Goal: Contribute content

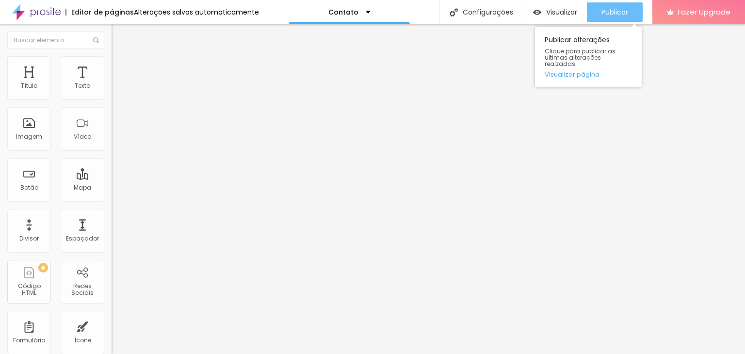
click at [612, 15] on span "Publicar" at bounding box center [615, 12] width 27 height 8
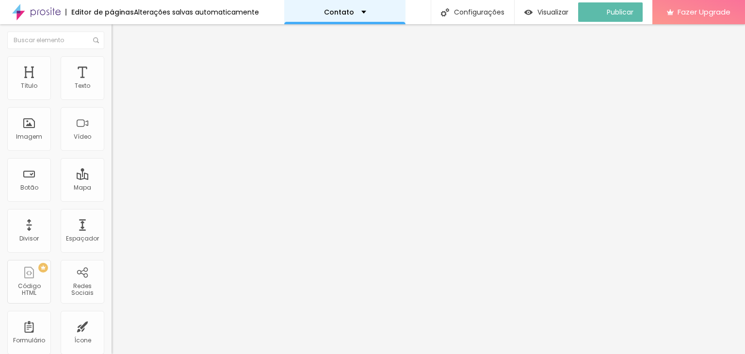
click at [362, 12] on div "Contato" at bounding box center [345, 12] width 42 height 7
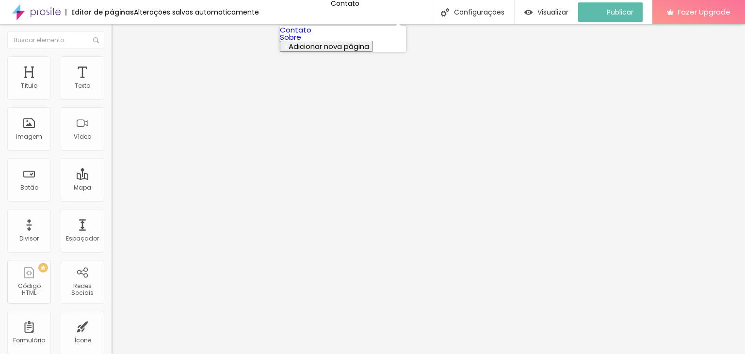
click at [301, 42] on link "Sobre" at bounding box center [290, 37] width 21 height 10
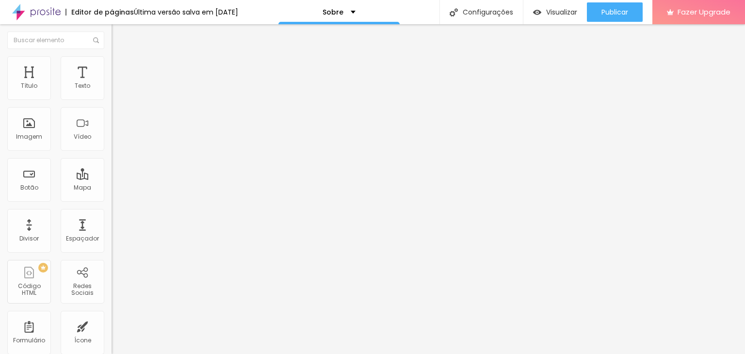
click at [112, 196] on div "Facebook" at bounding box center [168, 199] width 112 height 6
click at [112, 330] on input "https://" at bounding box center [170, 335] width 116 height 10
paste input "www.facebook.com/profile.php?id=61574445645145"
type input "https://www.facebook.com/profile.php?id=61574445645145"
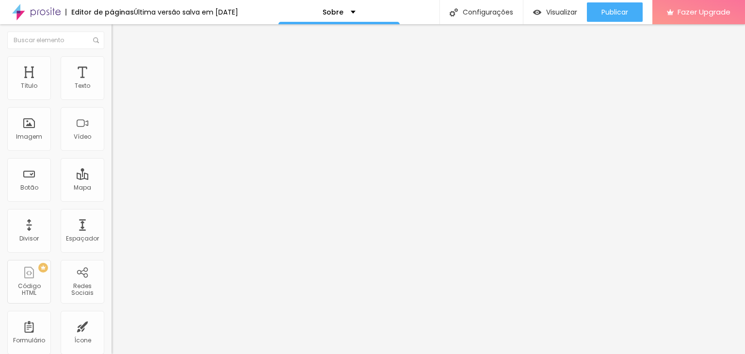
scroll to position [0, 0]
click at [112, 256] on div "Editar Redes Sociais Conteúdo Estilo Avançado Facebook Rede social Facebook End…" at bounding box center [168, 189] width 112 height 330
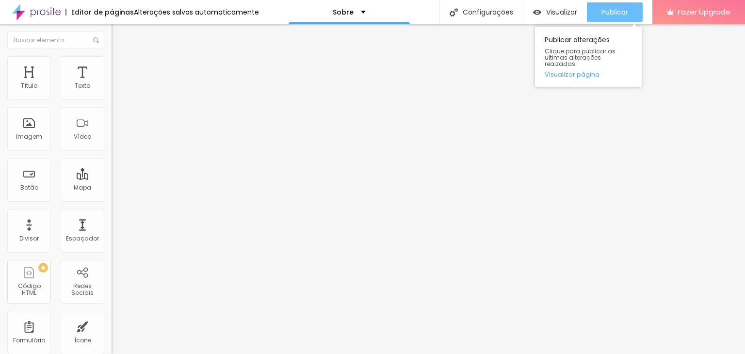
click at [618, 11] on span "Publicar" at bounding box center [615, 12] width 27 height 8
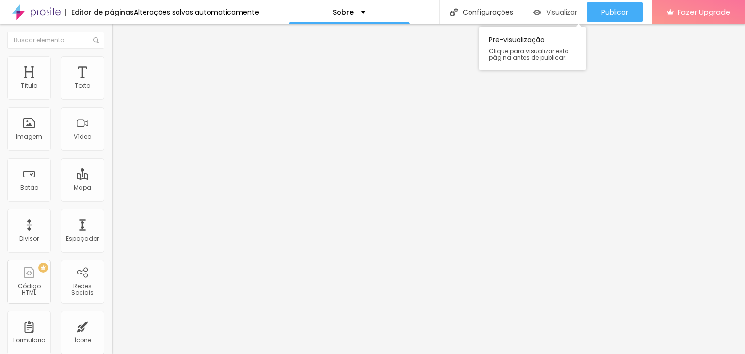
click at [565, 15] on span "Visualizar" at bounding box center [561, 12] width 31 height 8
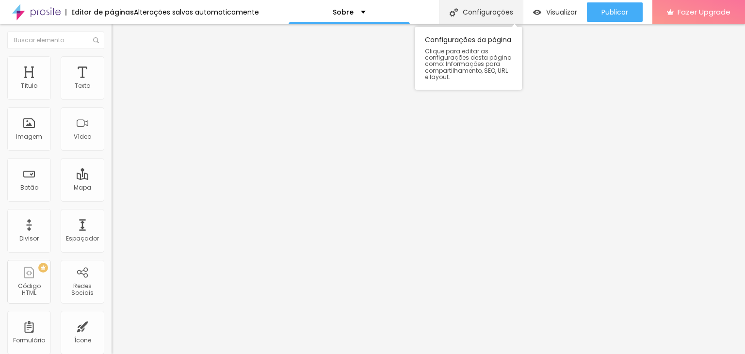
click at [485, 9] on div "Configurações" at bounding box center [481, 12] width 83 height 24
